Goal: Task Accomplishment & Management: Use online tool/utility

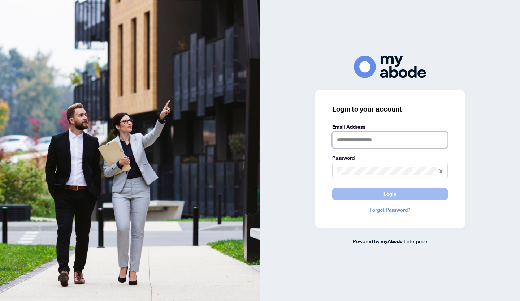
type input "**********"
click at [397, 196] on button "Login" at bounding box center [390, 194] width 116 height 12
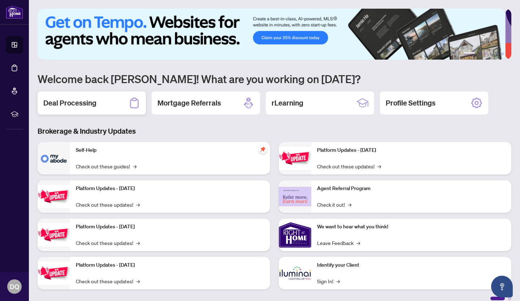
click at [74, 103] on h2 "Deal Processing" at bounding box center [69, 103] width 53 height 10
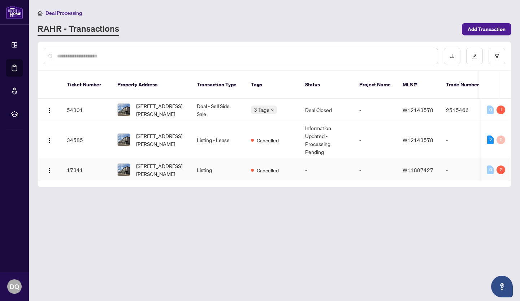
click at [224, 163] on td "Listing" at bounding box center [218, 170] width 54 height 22
click at [156, 132] on span "[STREET_ADDRESS][PERSON_NAME]" at bounding box center [160, 140] width 49 height 16
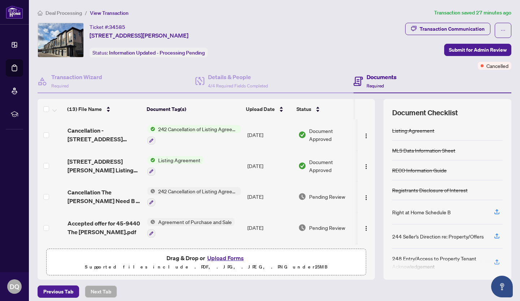
click at [189, 129] on span "242 Cancellation of Listing Agreement - Authority to Offer for Sale" at bounding box center [198, 129] width 86 height 8
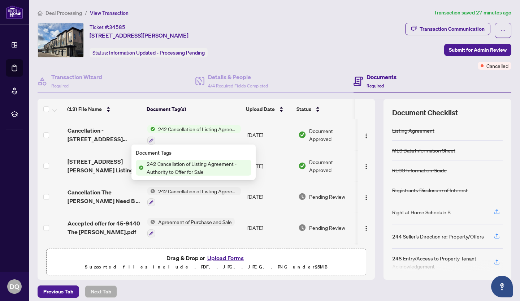
click at [191, 126] on span "242 Cancellation of Listing Agreement - Authority to Offer for Sale" at bounding box center [198, 129] width 86 height 8
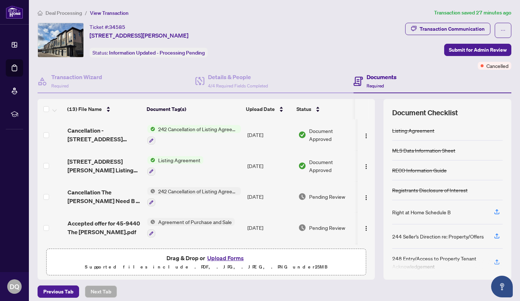
click at [191, 126] on span "242 Cancellation of Listing Agreement - Authority to Offer for Sale" at bounding box center [198, 129] width 86 height 8
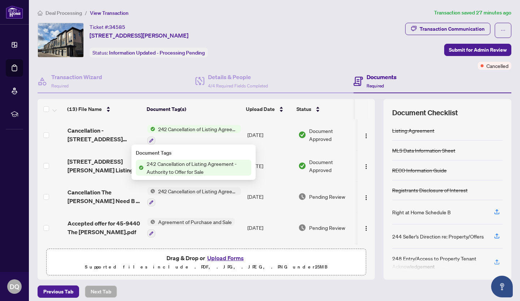
click at [209, 129] on span "242 Cancellation of Listing Agreement - Authority to Offer for Sale" at bounding box center [198, 129] width 86 height 8
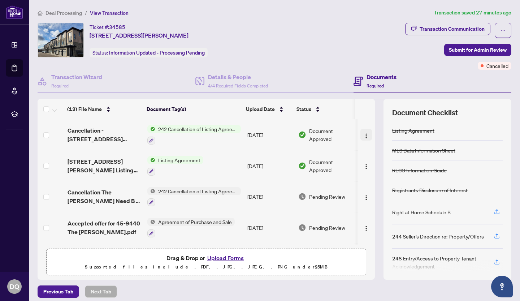
click at [363, 133] on img "button" at bounding box center [366, 136] width 6 height 6
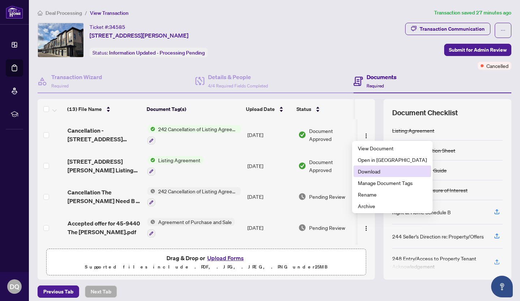
click at [364, 173] on span "Download" at bounding box center [392, 171] width 69 height 8
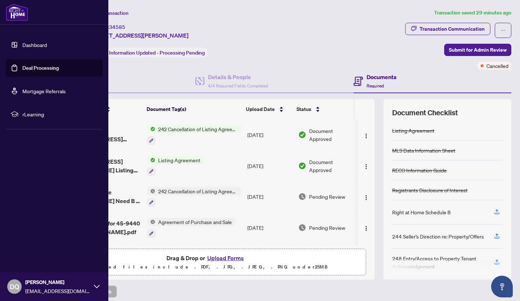
click at [17, 282] on span "DQ" at bounding box center [14, 286] width 9 height 10
click at [30, 243] on span "Logout" at bounding box center [29, 244] width 16 height 12
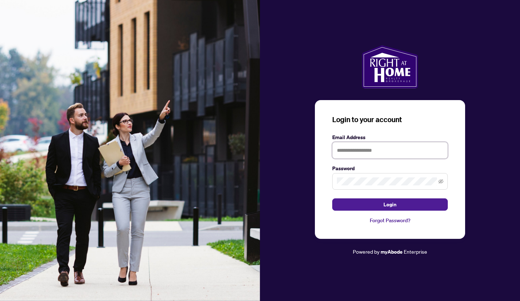
type input "**********"
